Goal: Communication & Community: Participate in discussion

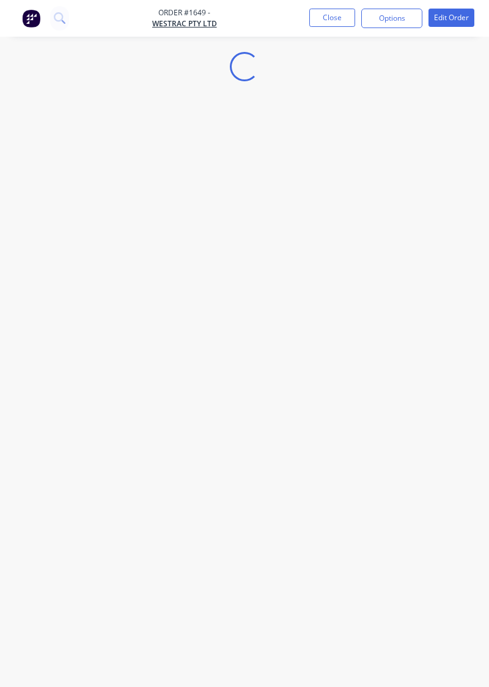
click at [78, 382] on div "Loading..." at bounding box center [244, 343] width 489 height 687
click at [350, 21] on button "Close" at bounding box center [332, 18] width 46 height 18
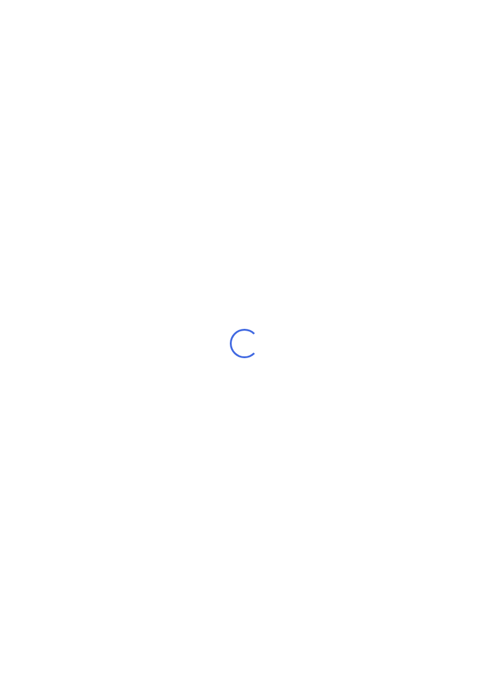
click at [379, 585] on div "Loading..." at bounding box center [244, 343] width 489 height 687
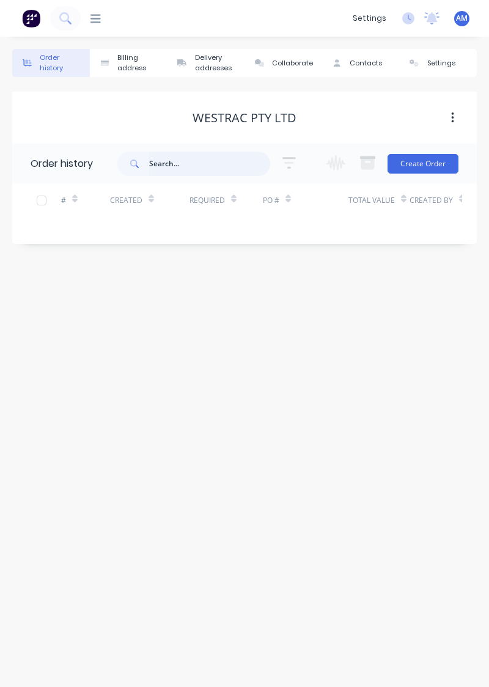
click at [210, 166] on input "text" at bounding box center [209, 164] width 121 height 24
type input "1649"
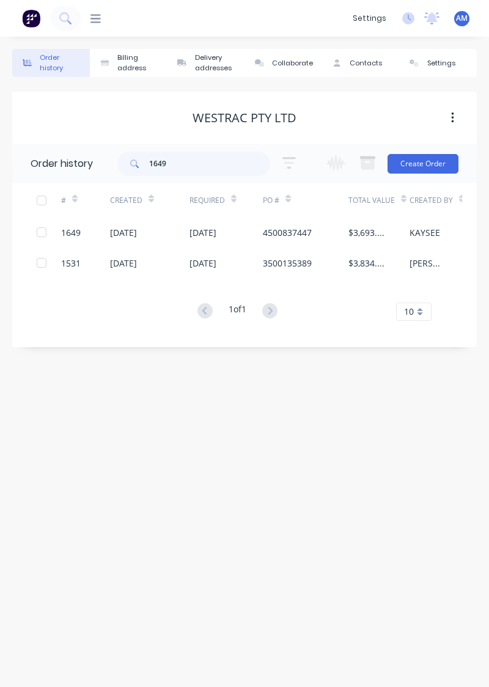
click at [251, 229] on div "[DATE]" at bounding box center [226, 232] width 73 height 31
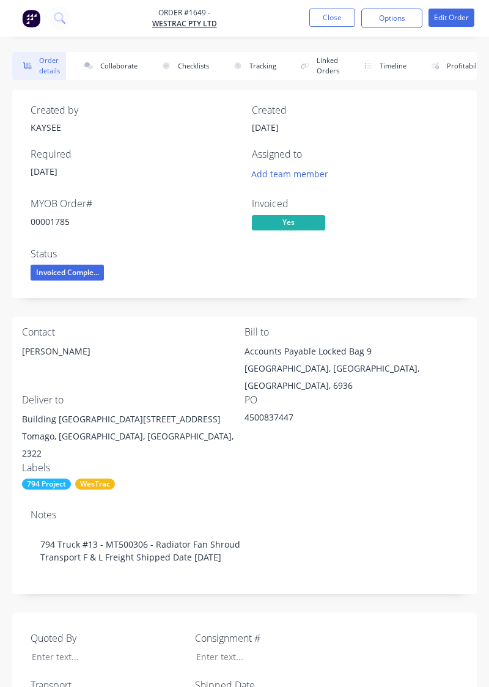
click at [104, 78] on button "Collaborate" at bounding box center [108, 66] width 70 height 28
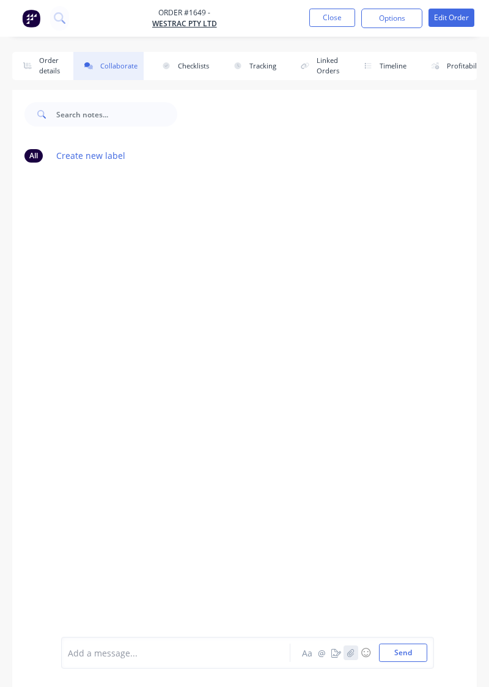
click at [357, 658] on button "button" at bounding box center [351, 653] width 15 height 15
click at [353, 654] on icon "button" at bounding box center [350, 653] width 7 height 9
click at [411, 654] on button "Send" at bounding box center [403, 653] width 48 height 18
click at [349, 657] on icon "button" at bounding box center [350, 653] width 7 height 9
click at [406, 657] on button "Send" at bounding box center [403, 653] width 48 height 18
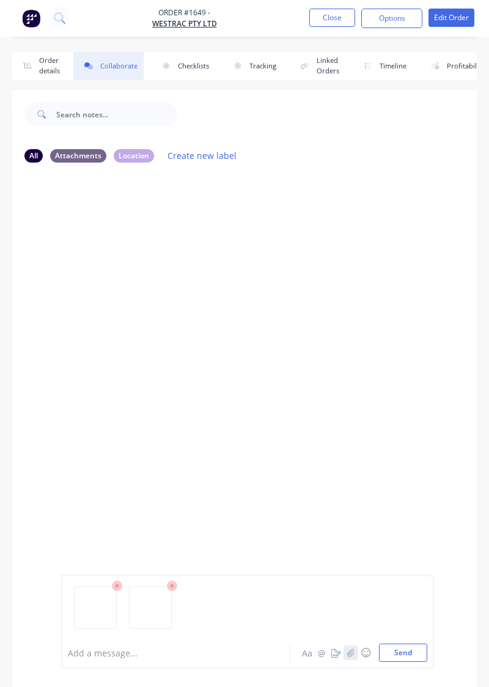
click at [349, 659] on button "button" at bounding box center [351, 653] width 15 height 15
click at [406, 652] on button "Send" at bounding box center [403, 653] width 48 height 18
click at [412, 653] on button "Send" at bounding box center [403, 653] width 48 height 18
click at [410, 651] on button "Send" at bounding box center [403, 653] width 48 height 18
click at [395, 653] on button "Send" at bounding box center [403, 653] width 48 height 18
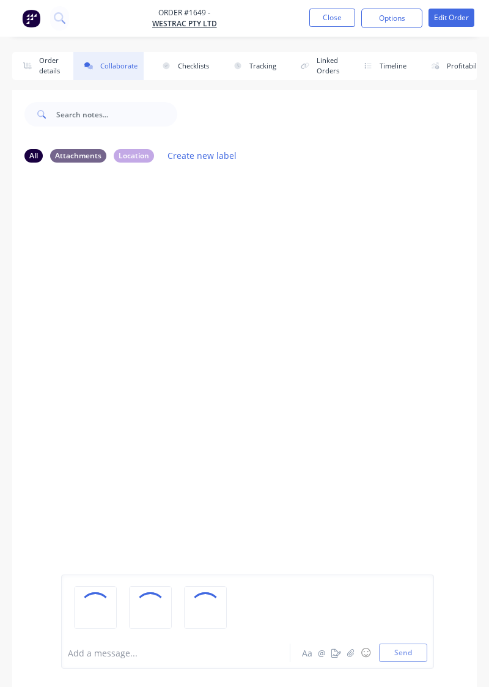
click at [260, 327] on div at bounding box center [244, 404] width 465 height 464
click at [344, 475] on div at bounding box center [244, 404] width 465 height 464
click at [420, 474] on div at bounding box center [244, 404] width 465 height 464
click at [380, 431] on div at bounding box center [244, 404] width 465 height 464
click at [385, 422] on div at bounding box center [244, 404] width 465 height 464
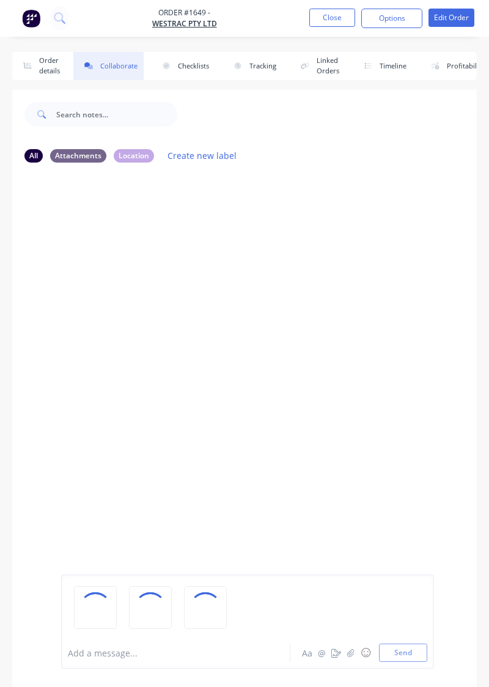
click at [409, 419] on div at bounding box center [244, 404] width 465 height 464
click at [385, 425] on div at bounding box center [244, 404] width 465 height 464
click at [365, 401] on div at bounding box center [244, 404] width 465 height 464
click at [421, 471] on div at bounding box center [244, 404] width 465 height 464
click at [350, 375] on div at bounding box center [244, 404] width 465 height 464
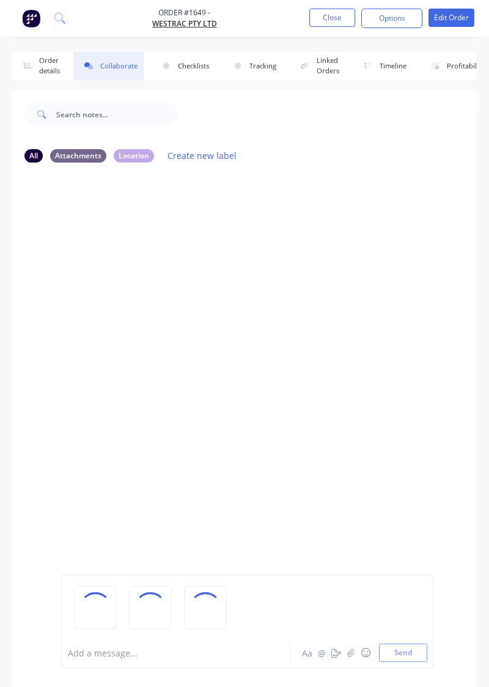
click at [399, 478] on div at bounding box center [244, 404] width 465 height 464
click at [116, 492] on div at bounding box center [244, 404] width 465 height 464
click at [409, 652] on button "Send" at bounding box center [403, 653] width 48 height 18
click at [361, 484] on div at bounding box center [244, 404] width 465 height 464
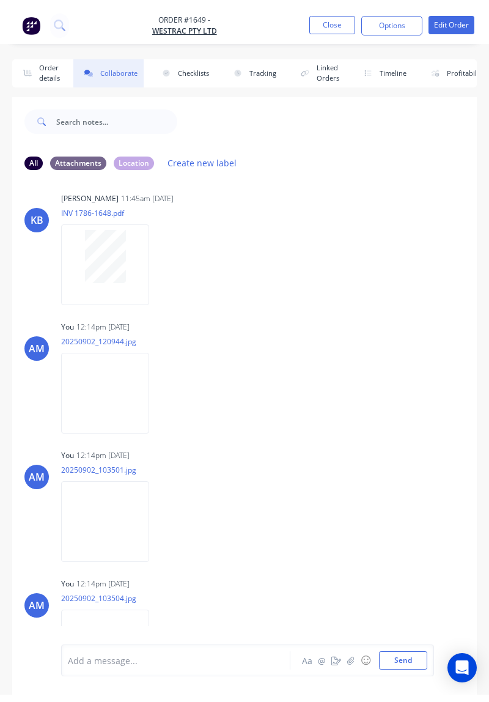
scroll to position [17, 0]
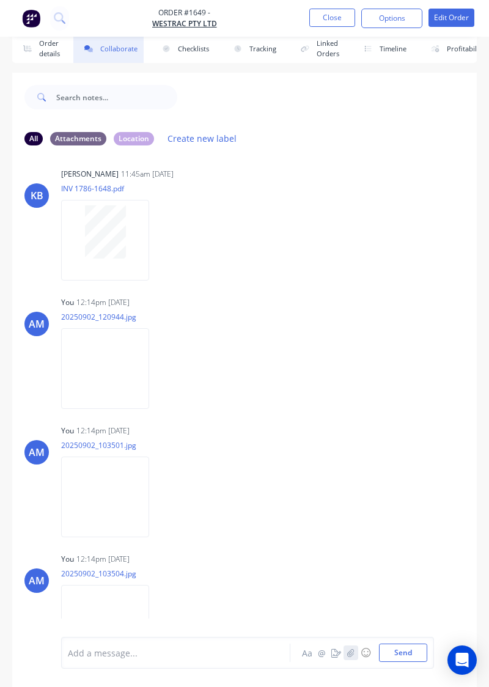
click at [355, 660] on button "button" at bounding box center [351, 653] width 15 height 15
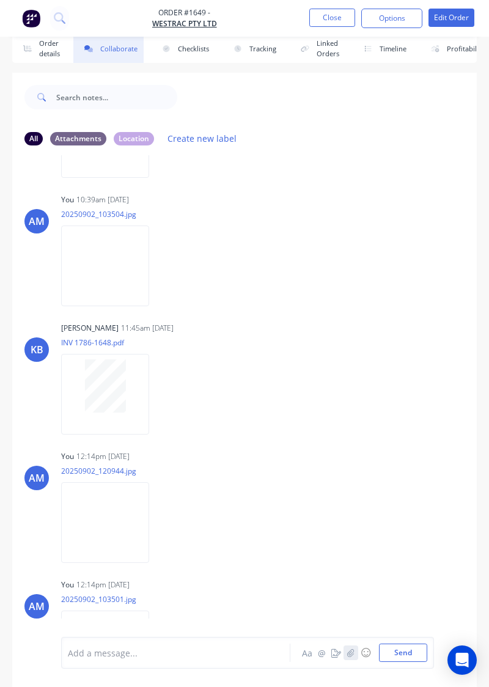
scroll to position [0, 0]
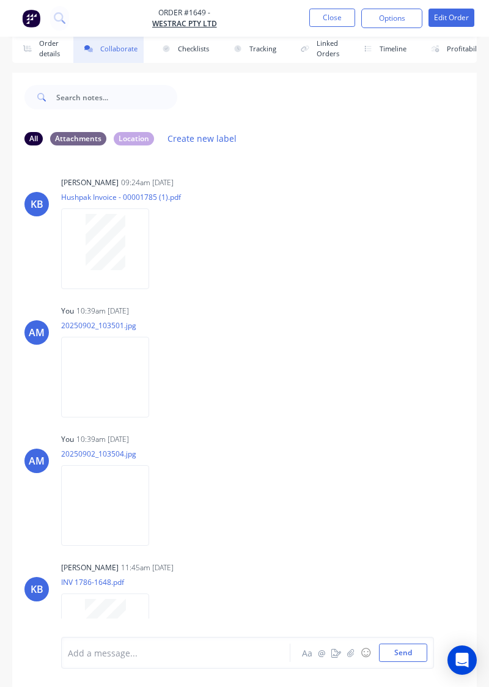
click at [329, 21] on button "Close" at bounding box center [332, 18] width 46 height 18
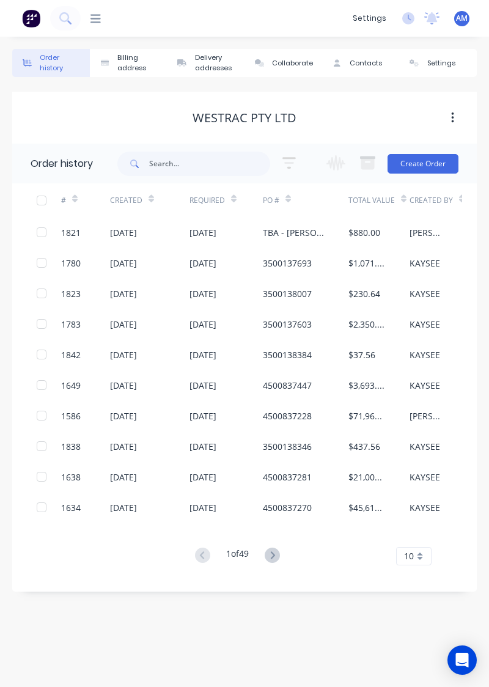
click at [324, 468] on div "4500837281" at bounding box center [306, 477] width 86 height 31
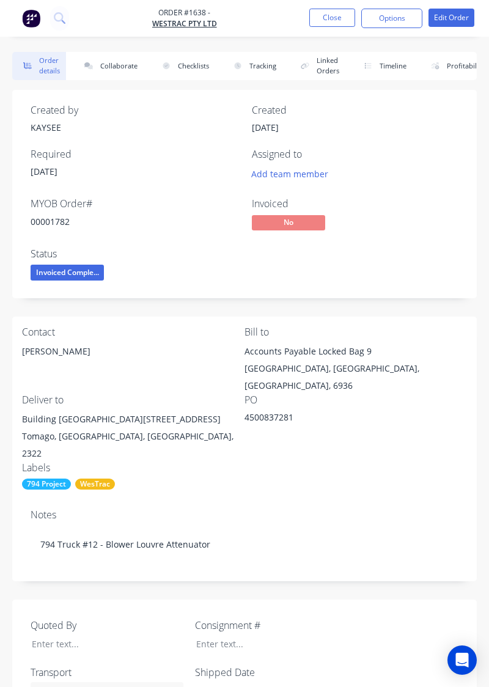
click at [329, 38] on div "Order details Collaborate Checklists 0/0 Tracking Linked Orders Timeline Profit…" at bounding box center [244, 621] width 489 height 1243
click at [339, 17] on button "Close" at bounding box center [332, 18] width 46 height 18
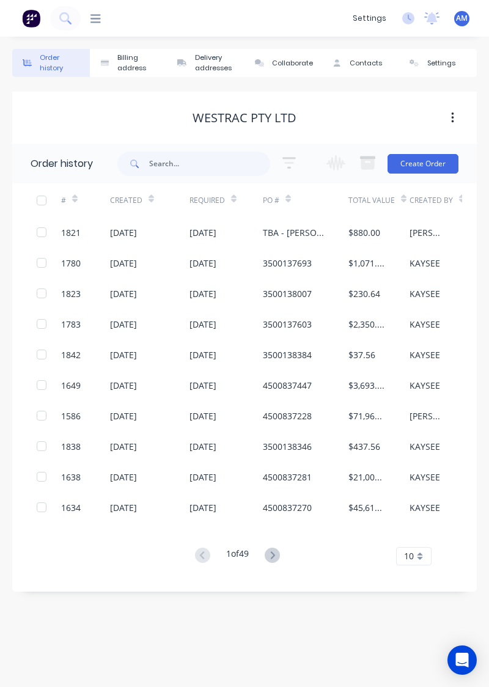
click at [398, 431] on div "$71,962.00" at bounding box center [379, 416] width 61 height 31
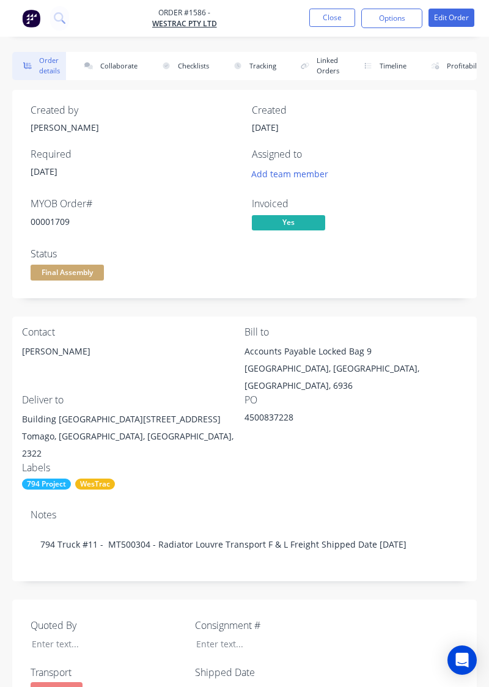
click at [128, 54] on button "Collaborate" at bounding box center [108, 66] width 70 height 28
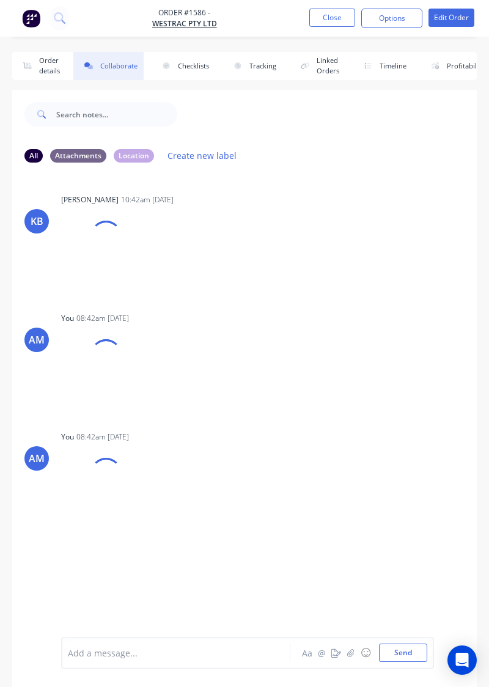
click at [113, 69] on button "Collaborate" at bounding box center [108, 66] width 70 height 28
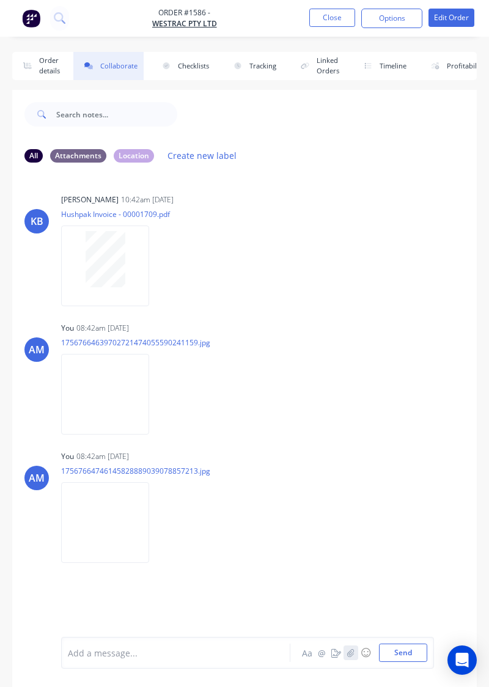
click at [350, 658] on button "button" at bounding box center [351, 653] width 15 height 15
click at [423, 654] on button "Send" at bounding box center [403, 653] width 48 height 18
click at [356, 659] on button "button" at bounding box center [351, 653] width 15 height 15
click at [409, 656] on button "Send" at bounding box center [403, 653] width 48 height 18
click at [349, 659] on button "button" at bounding box center [351, 653] width 15 height 15
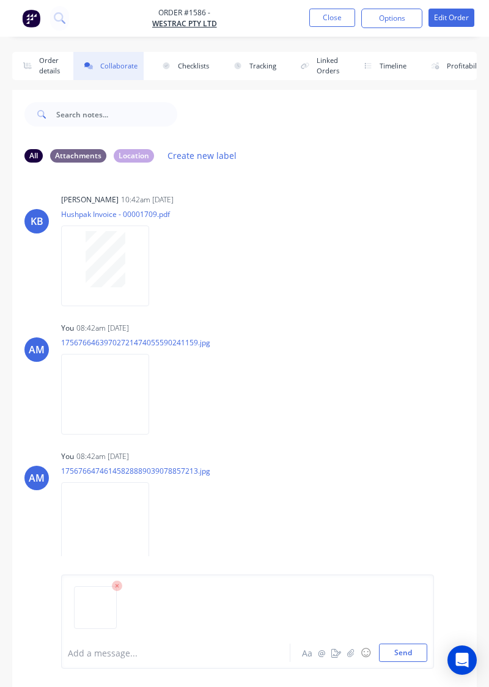
click at [92, 592] on img at bounding box center [96, 592] width 32 height 0
click at [117, 587] on icon at bounding box center [117, 587] width 4 height 4
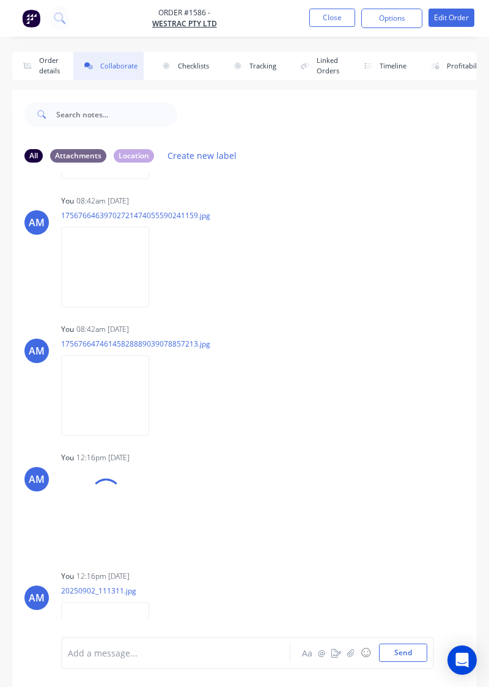
click at [338, 18] on button "Close" at bounding box center [332, 18] width 46 height 18
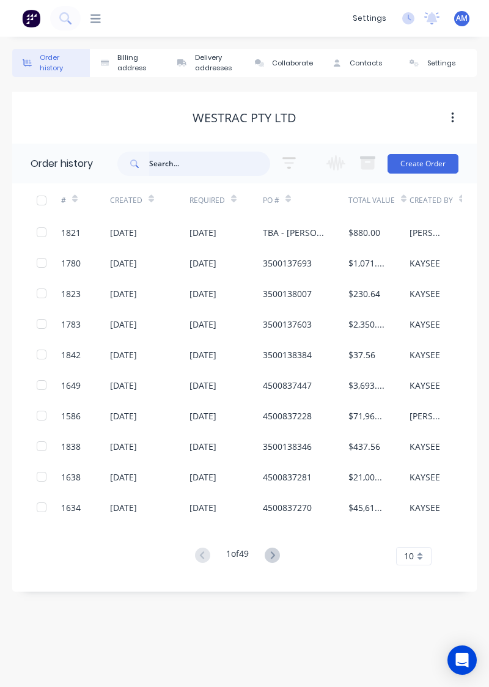
click at [197, 168] on input "text" at bounding box center [209, 164] width 121 height 24
type input "1783"
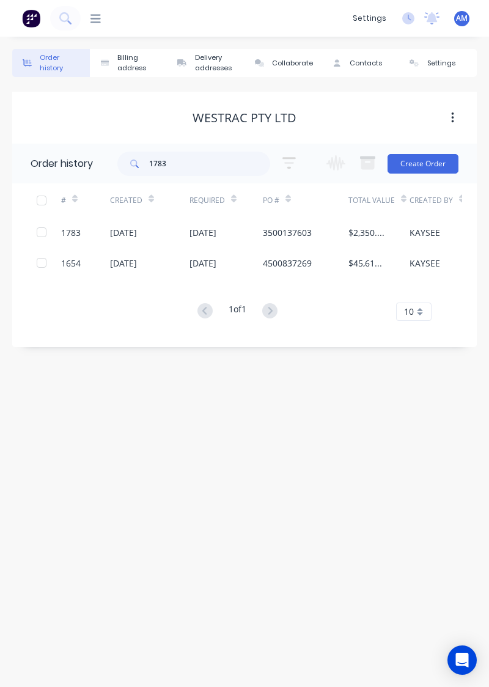
click at [131, 230] on div "[DATE]" at bounding box center [123, 232] width 27 height 13
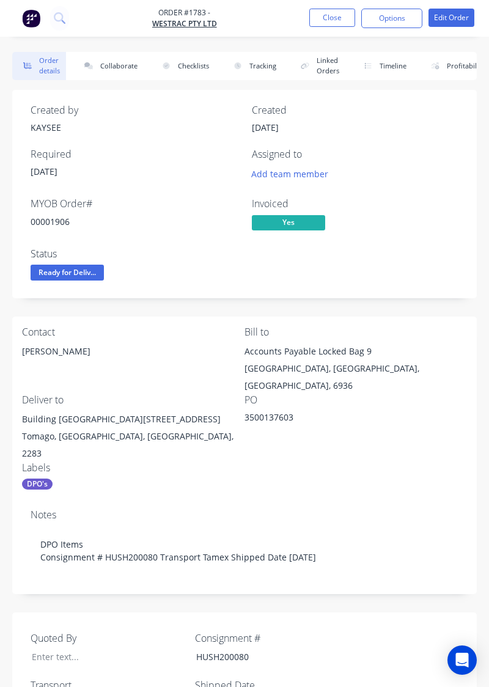
click at [109, 68] on button "Collaborate" at bounding box center [108, 66] width 70 height 28
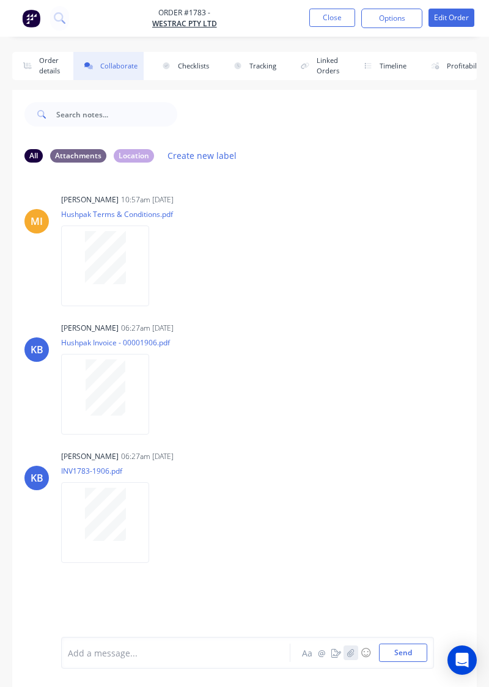
click at [353, 658] on button "button" at bounding box center [351, 653] width 15 height 15
click at [409, 660] on button "Send" at bounding box center [403, 653] width 48 height 18
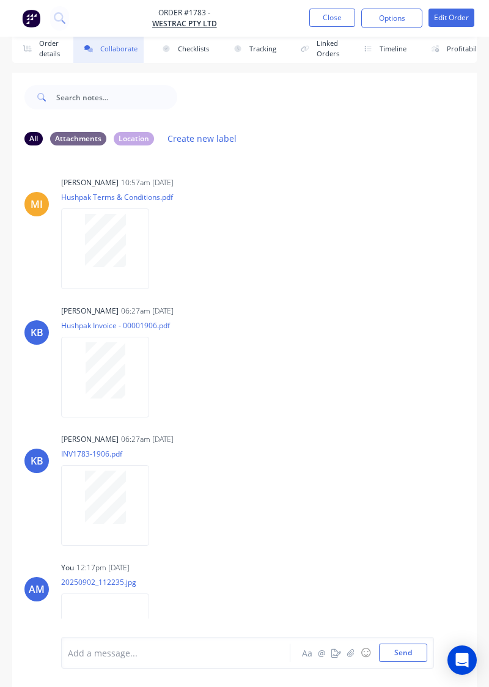
click at [332, 16] on button "Close" at bounding box center [332, 18] width 46 height 18
